Goal: Navigation & Orientation: Find specific page/section

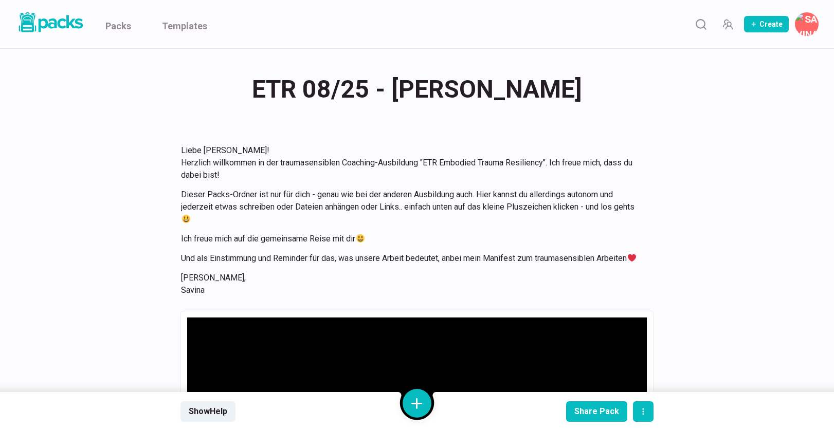
scroll to position [2898, 0]
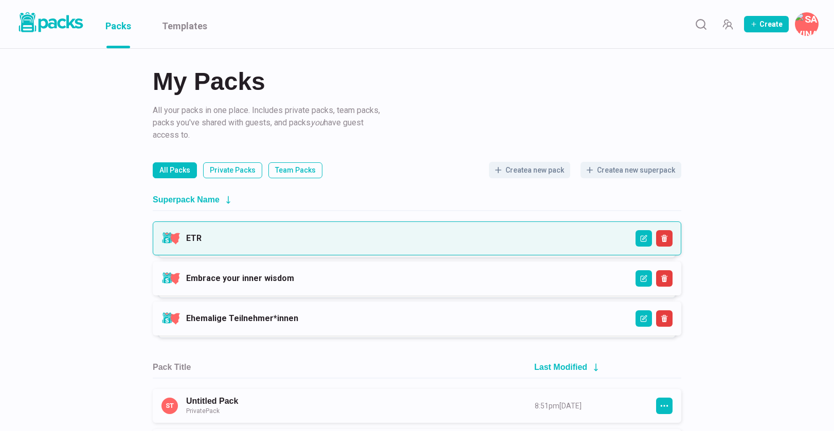
click at [201, 238] on link "ETR" at bounding box center [193, 238] width 15 height 10
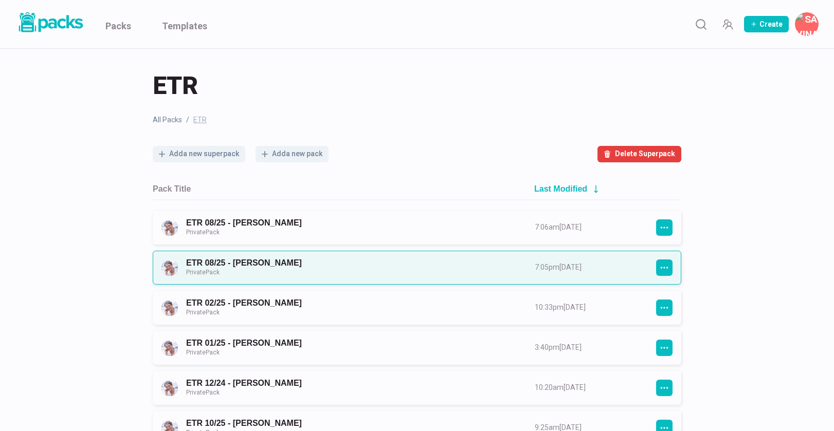
click at [385, 265] on link "ETR 08/25 - Hanna Heidemann Private Pack" at bounding box center [351, 267] width 330 height 19
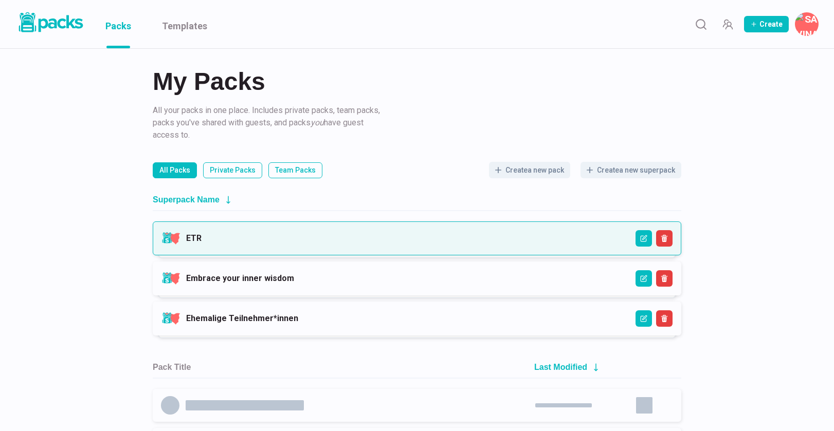
click at [201, 243] on link "ETR" at bounding box center [193, 238] width 15 height 10
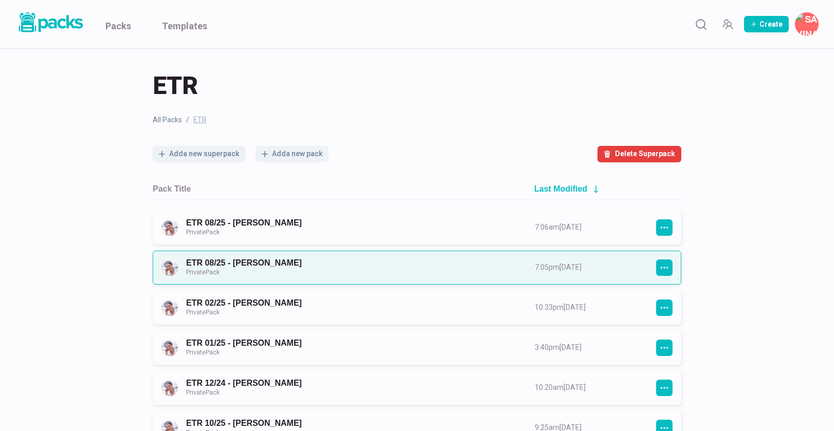
click at [374, 267] on link "ETR 08/25 - Hanna Heidemann Private Pack" at bounding box center [351, 267] width 330 height 19
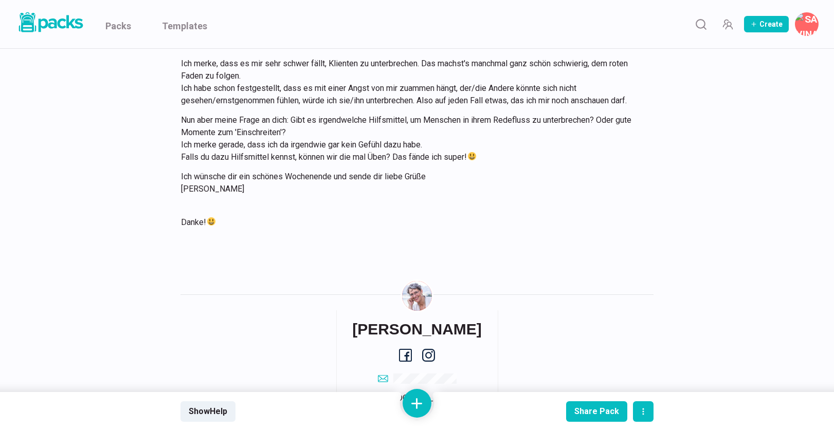
scroll to position [2852, 0]
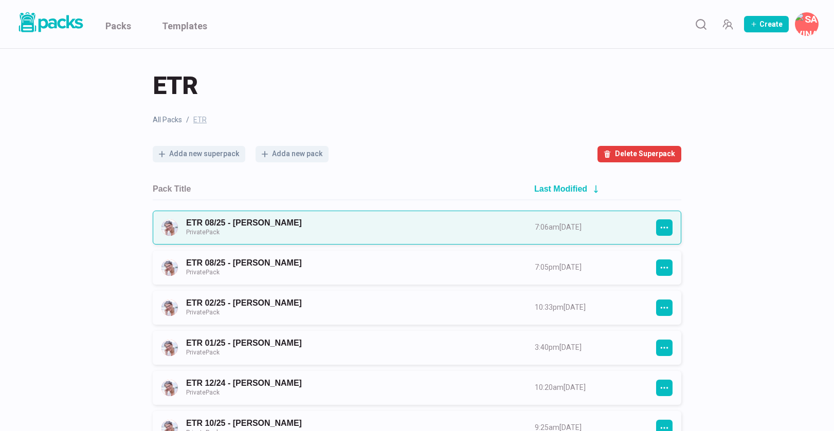
click at [250, 222] on link "ETR 08/25 - [PERSON_NAME] Private Pack" at bounding box center [351, 227] width 330 height 19
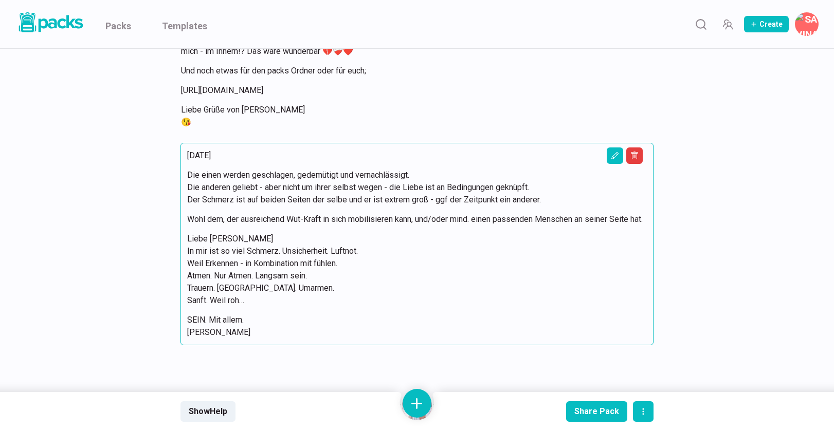
scroll to position [6448, 0]
